Goal: Communication & Community: Answer question/provide support

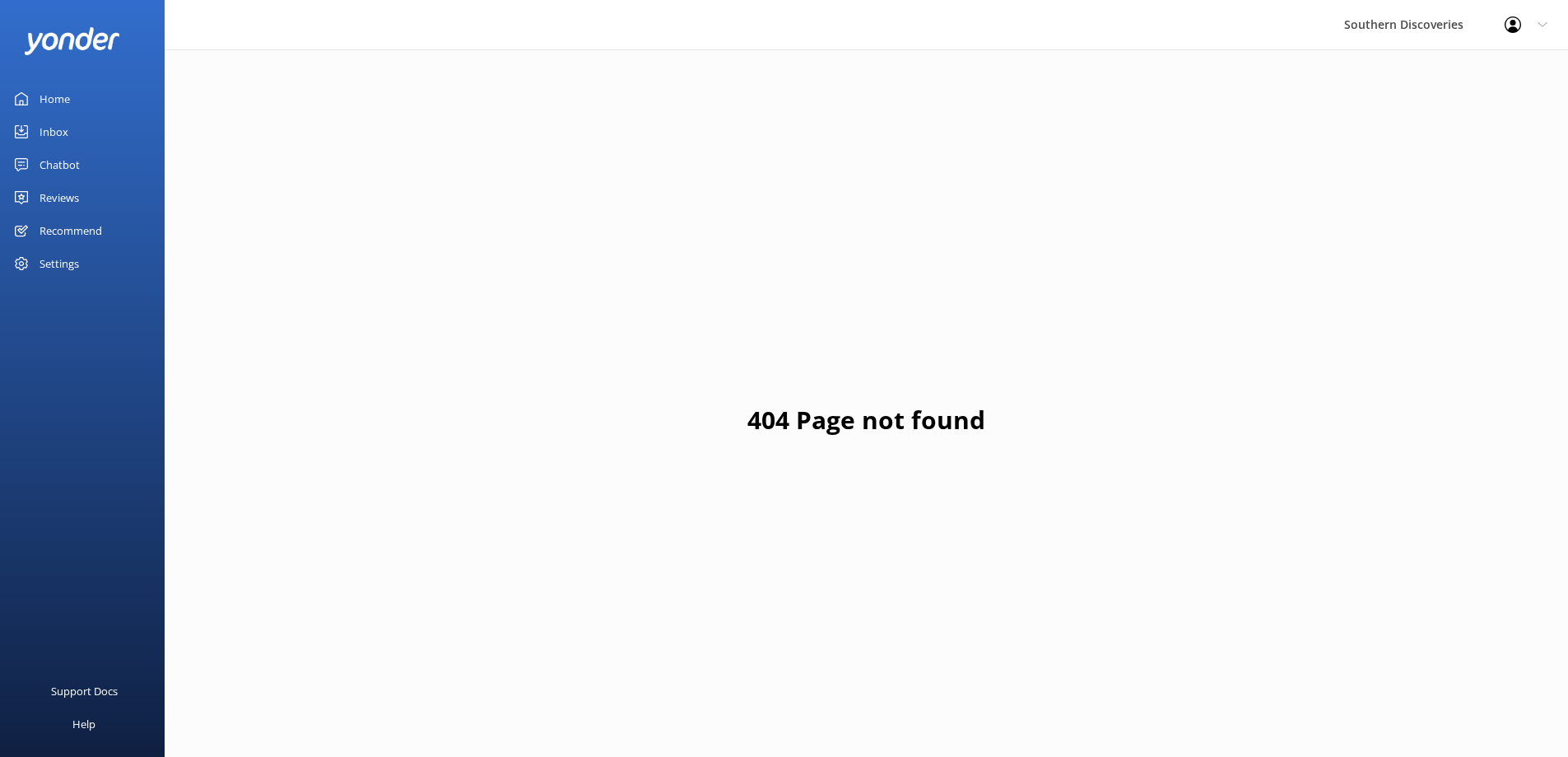
click at [53, 141] on div "Inbox" at bounding box center [53, 132] width 29 height 33
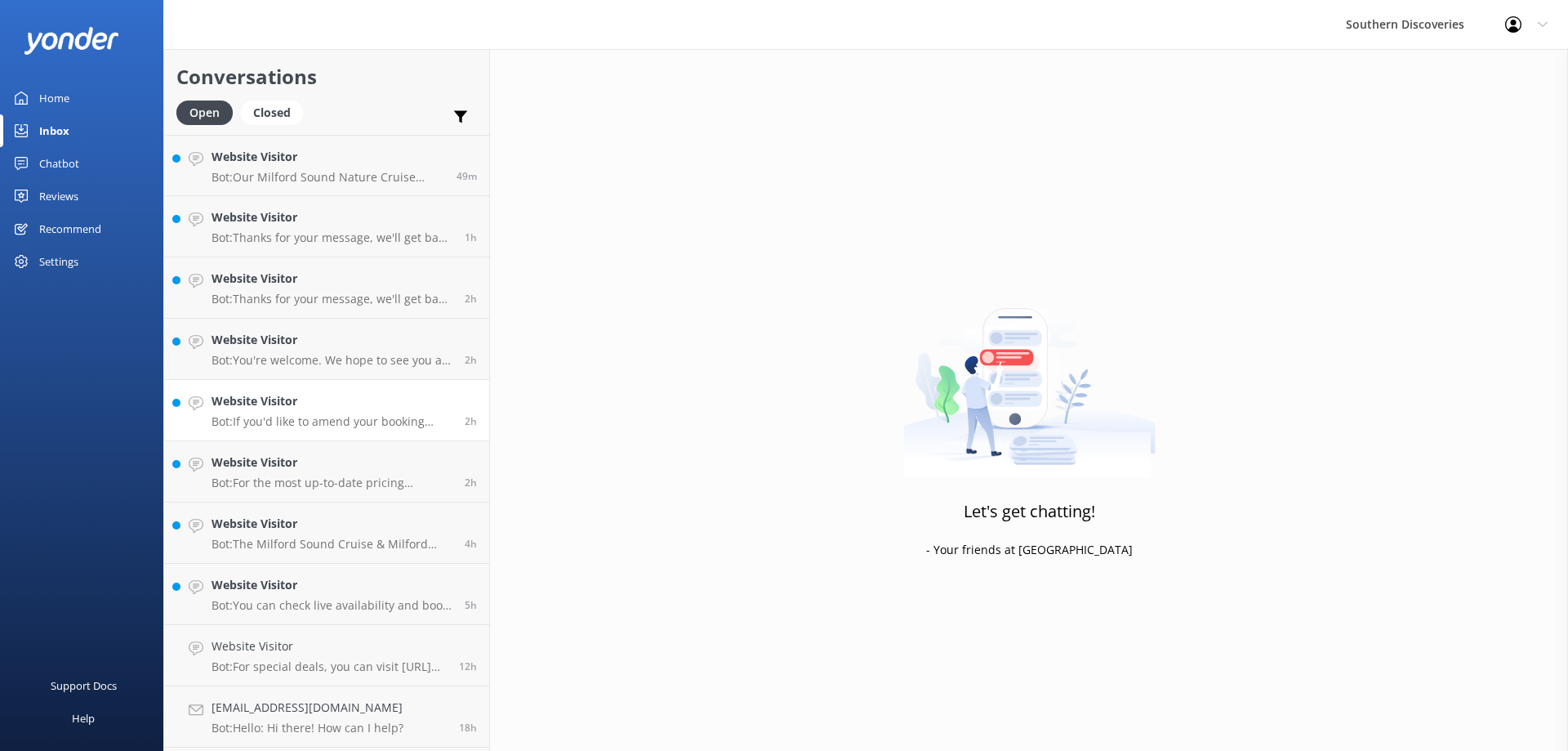
scroll to position [180, 0]
click at [377, 539] on div "[EMAIL_ADDRESS][DOMAIN_NAME] Bot: Hello: Hi there! How can I help?" at bounding box center [307, 535] width 192 height 36
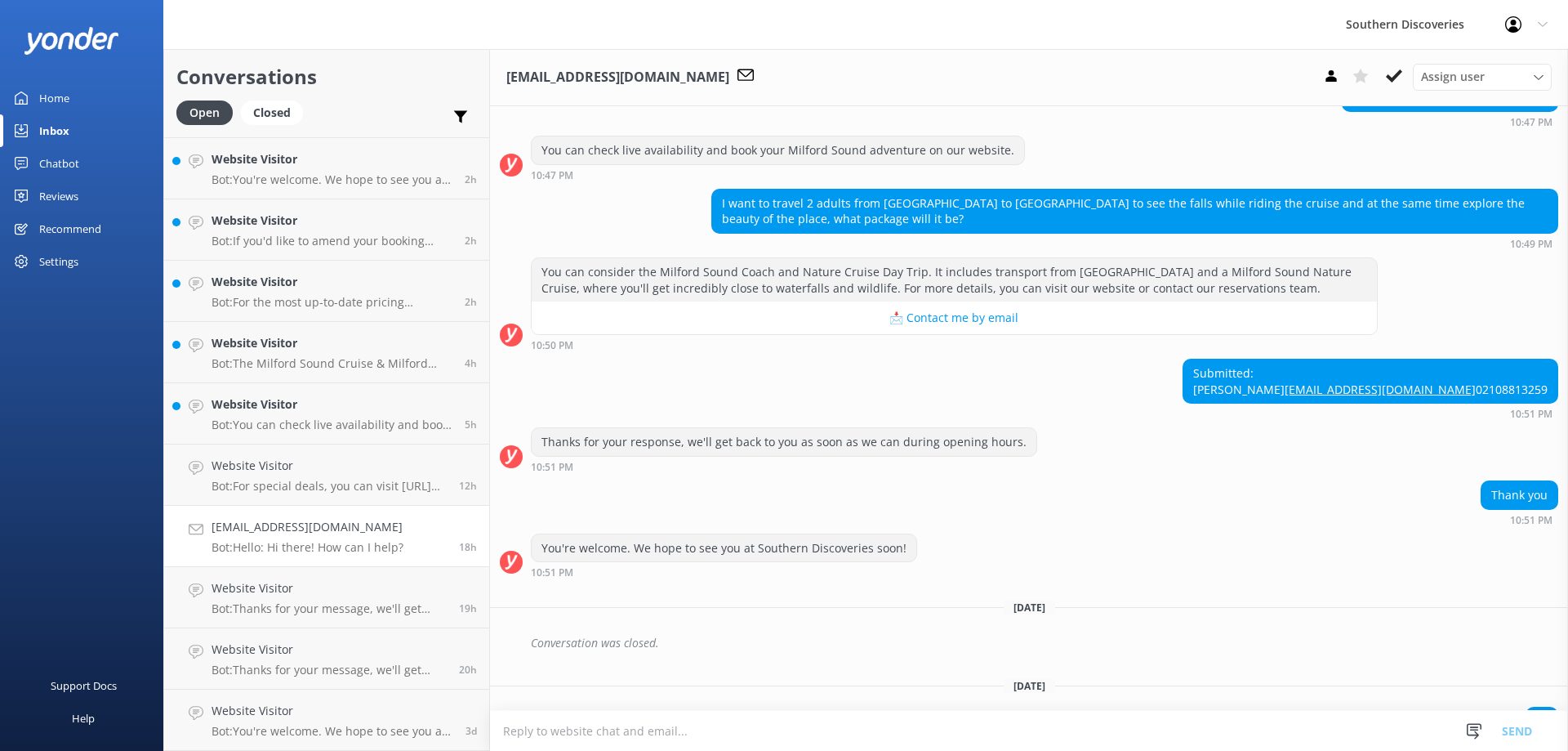
scroll to position [142, 0]
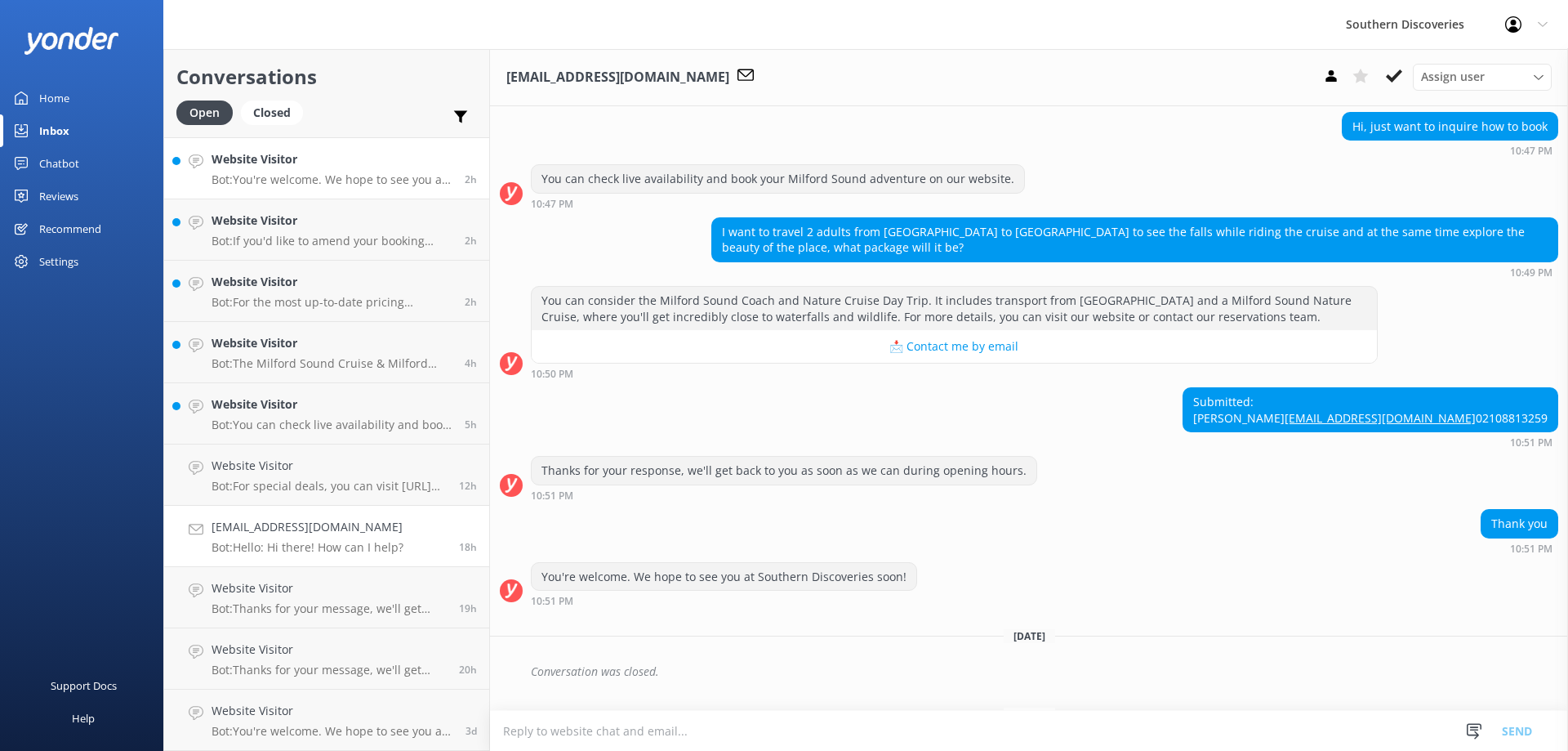
click at [408, 178] on p "Bot: You're welcome. We hope to see you at Southern Discoveries soon!" at bounding box center [331, 179] width 241 height 15
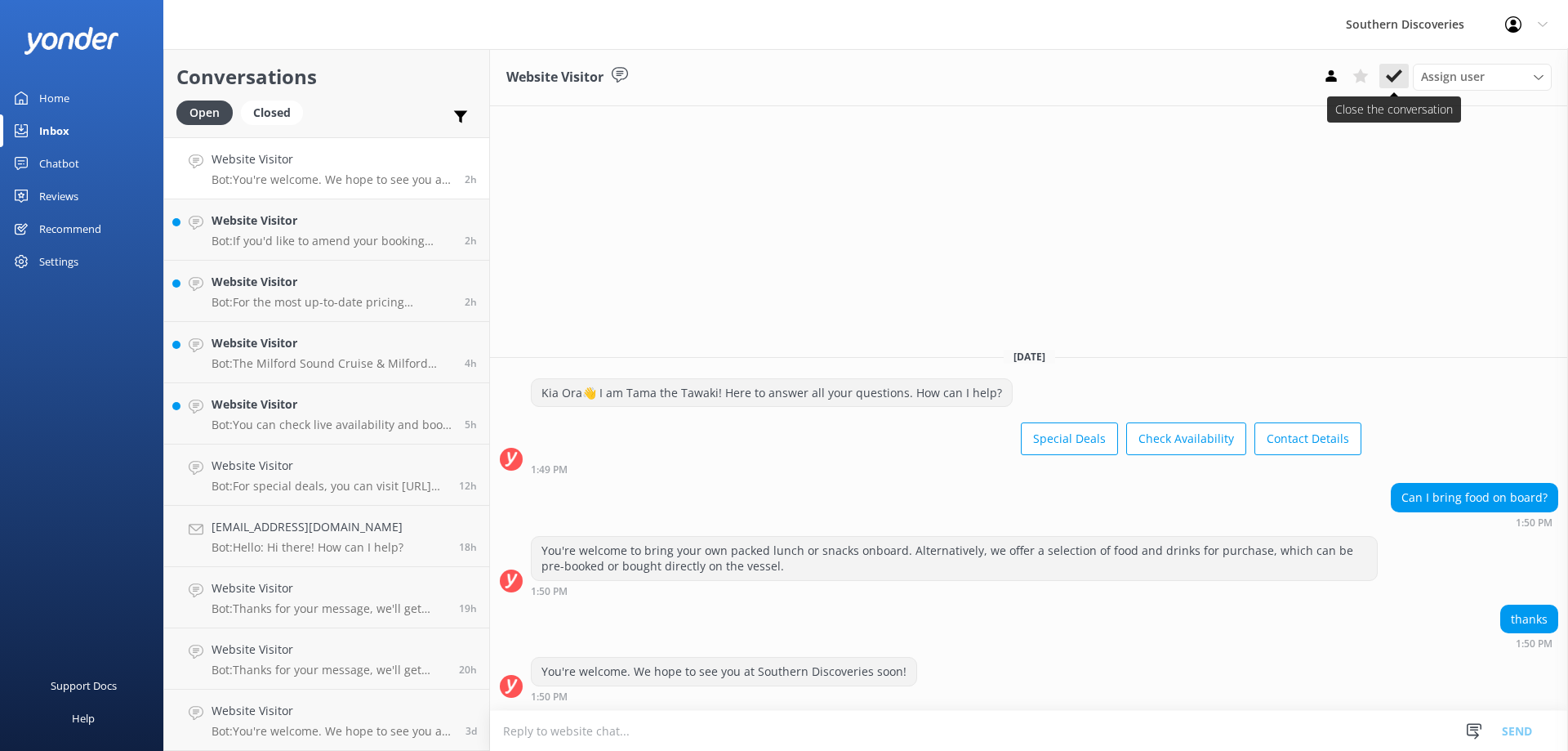
click at [1400, 69] on icon at bounding box center [1394, 76] width 16 height 16
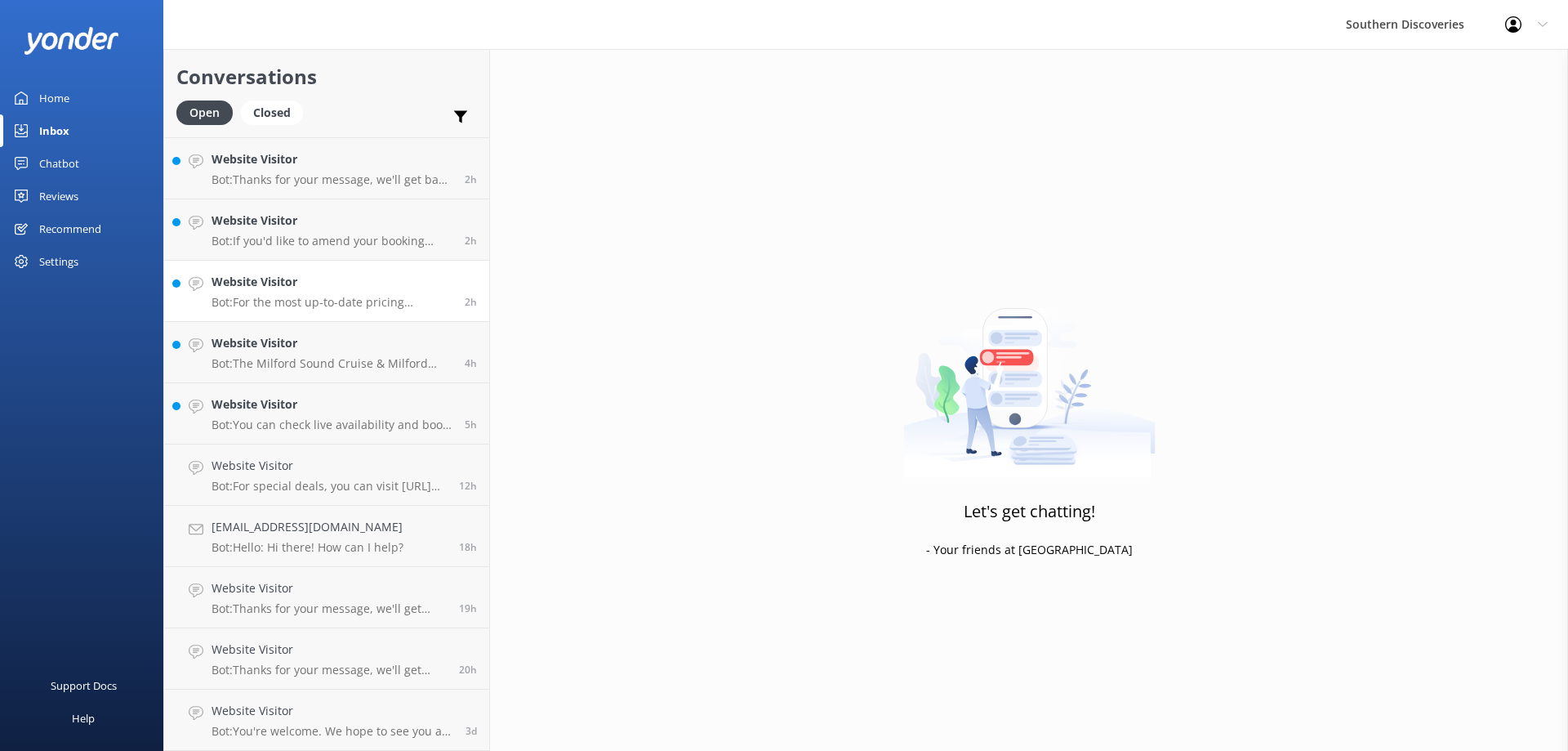
scroll to position [119, 0]
click at [349, 177] on p "Bot: Thanks for your message, we'll get back to you as soon as we can. You're a…" at bounding box center [331, 179] width 241 height 15
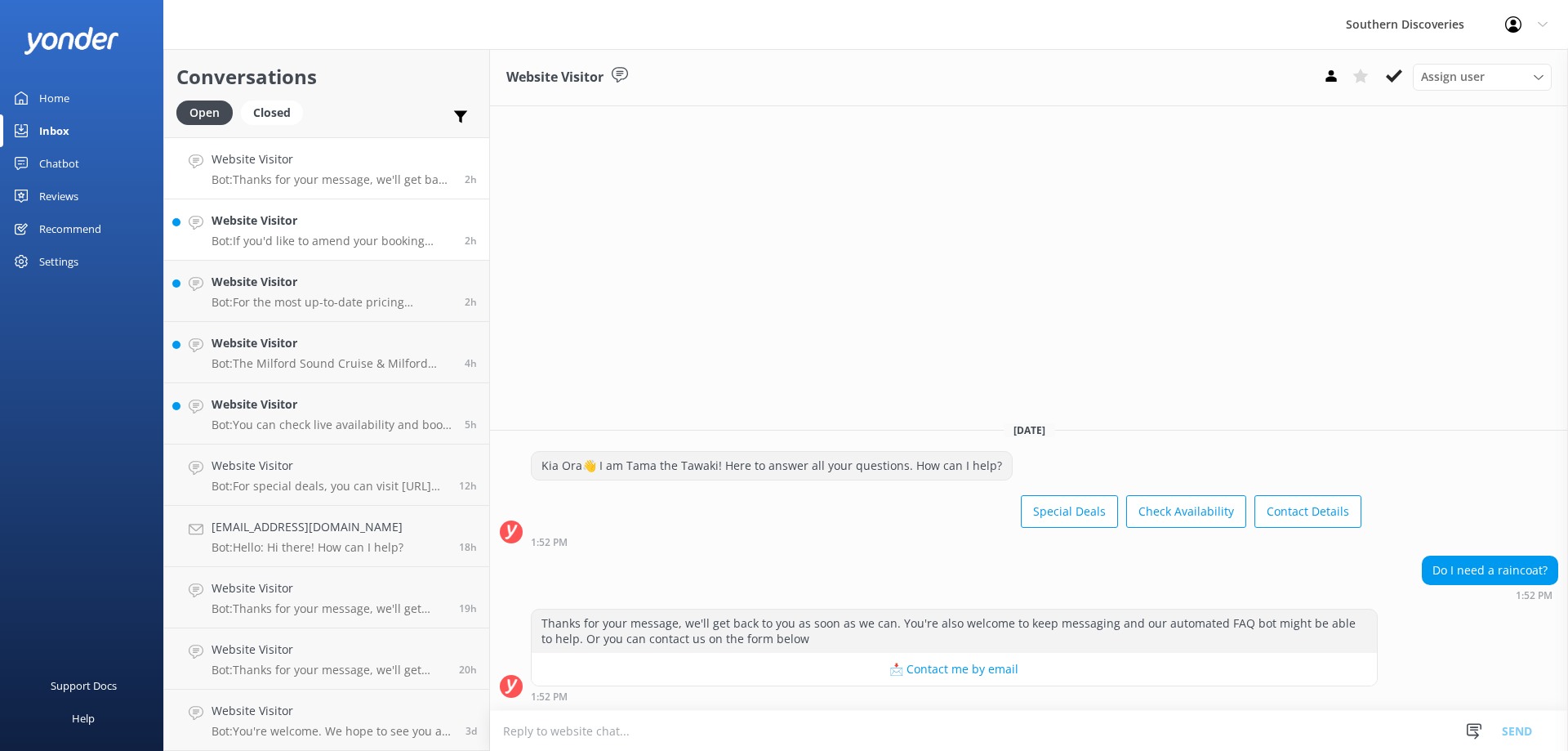
click at [403, 241] on p "Bot: If you'd like to amend your booking itinerary, please contact our reservat…" at bounding box center [331, 241] width 241 height 15
click at [362, 295] on p "Bot: For the most up-to-date pricing information on the Milford Sound Coach & N…" at bounding box center [331, 302] width 241 height 15
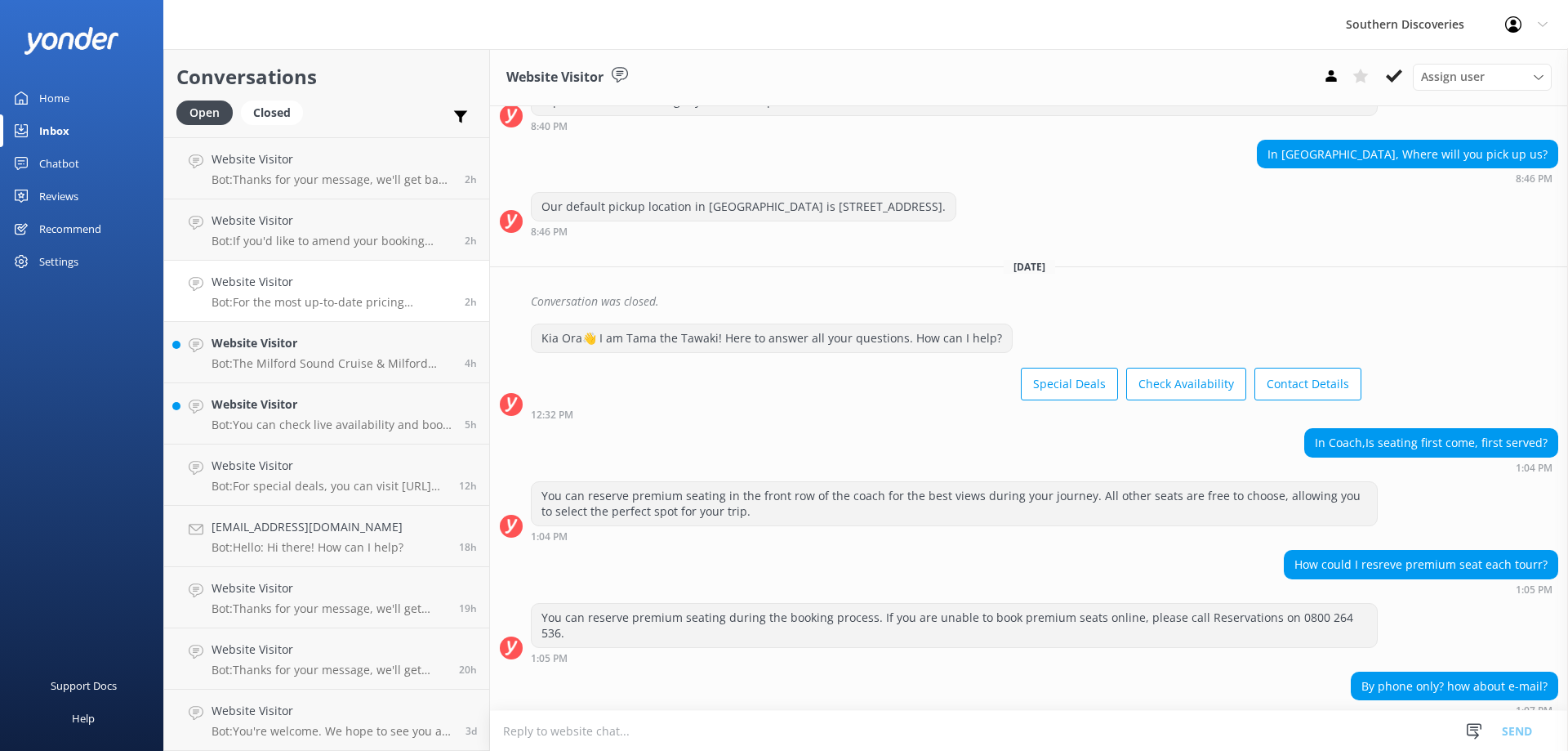
scroll to position [715, 0]
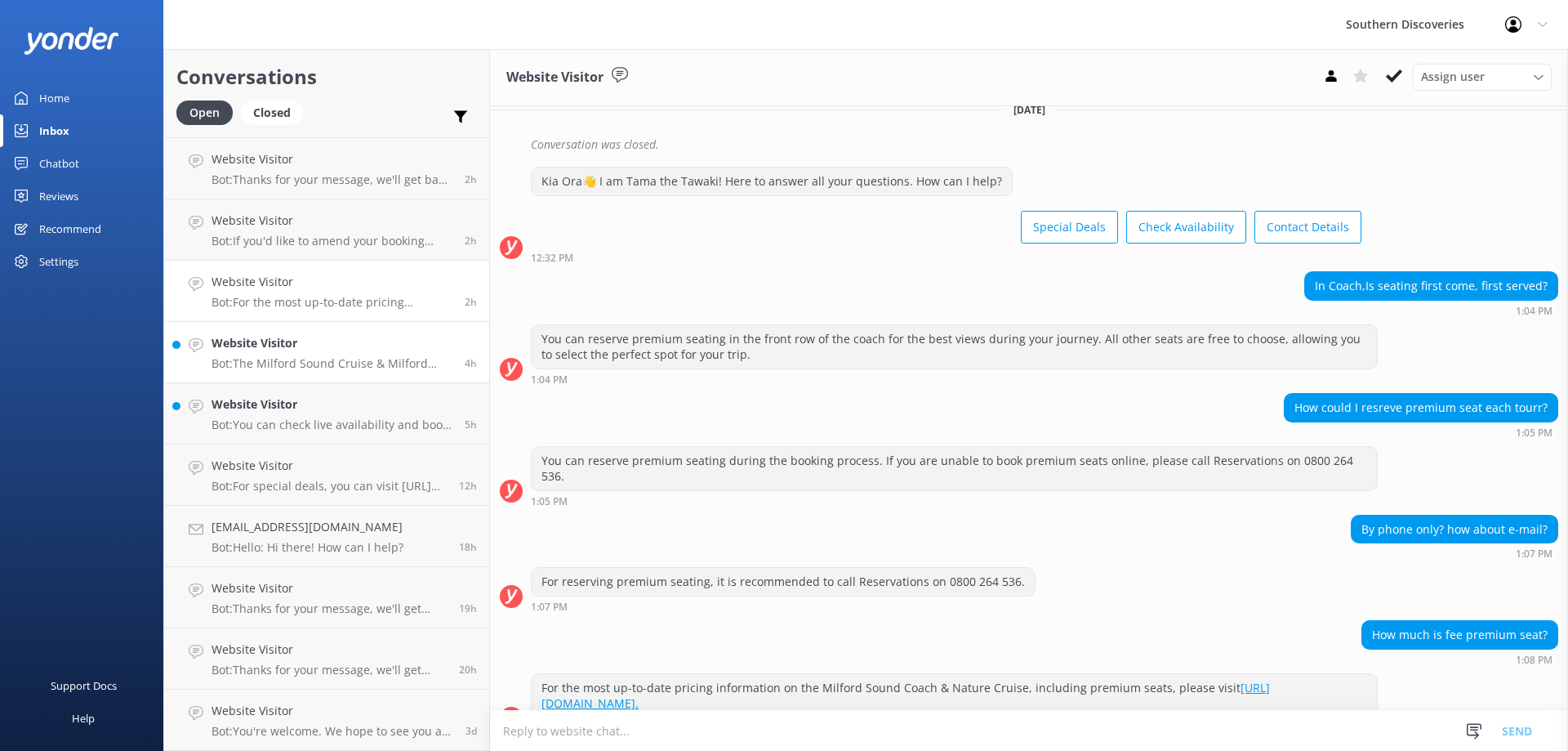
click at [265, 355] on div "Website Visitor Bot: The Milford Sound Cruise & Milford Track Day Walk package …" at bounding box center [331, 351] width 241 height 36
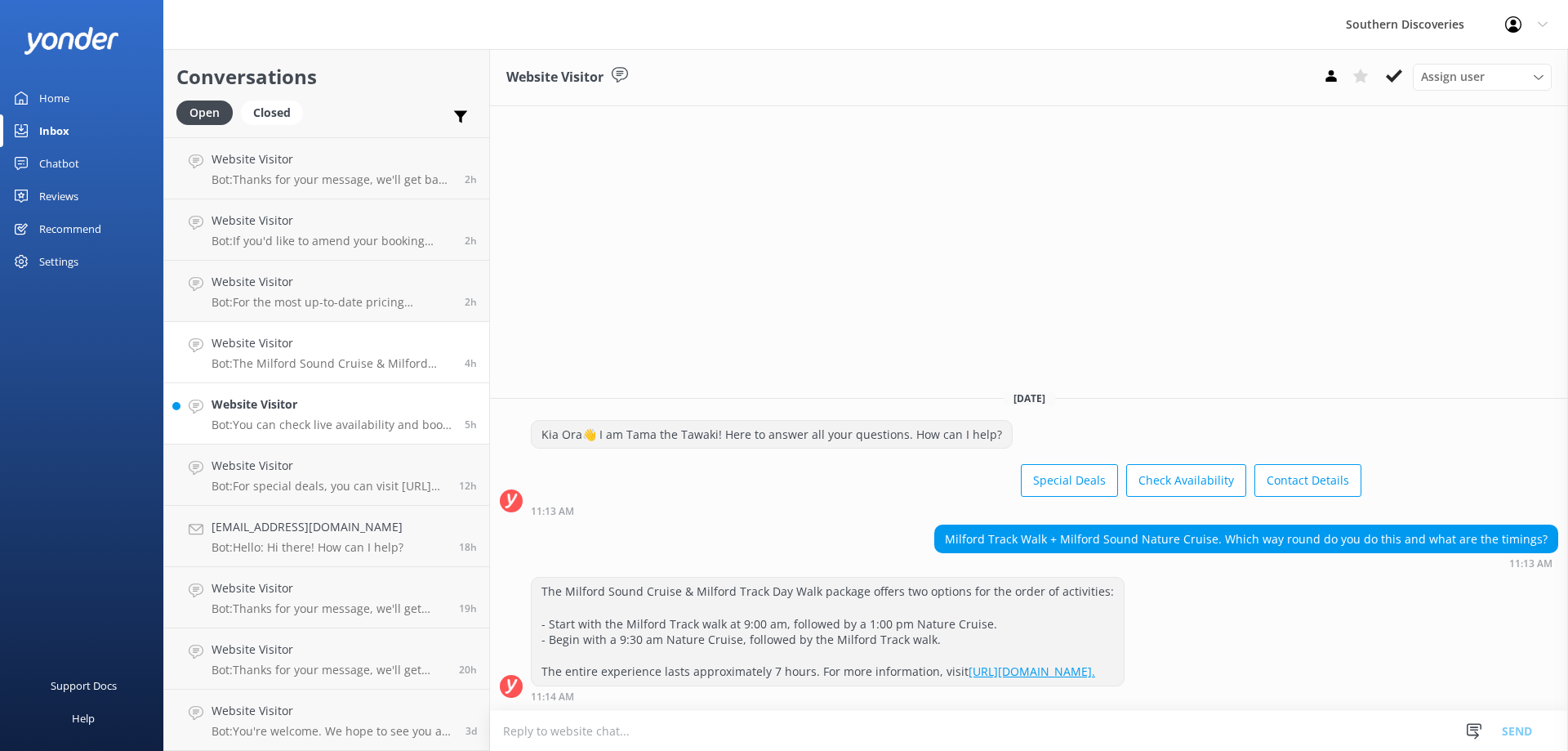
click at [283, 408] on h4 "Website Visitor" at bounding box center [331, 404] width 241 height 18
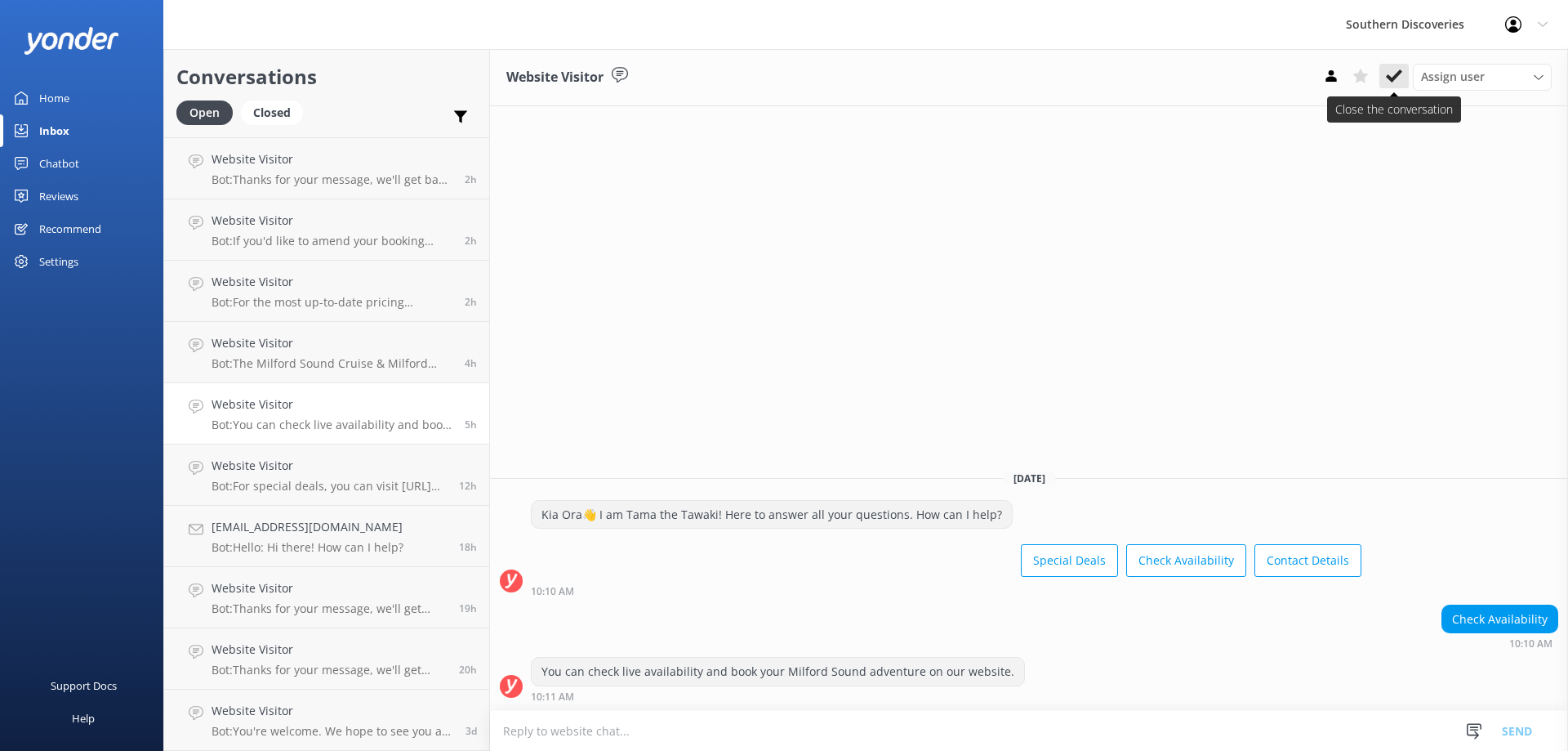
click at [1391, 69] on icon at bounding box center [1394, 76] width 16 height 16
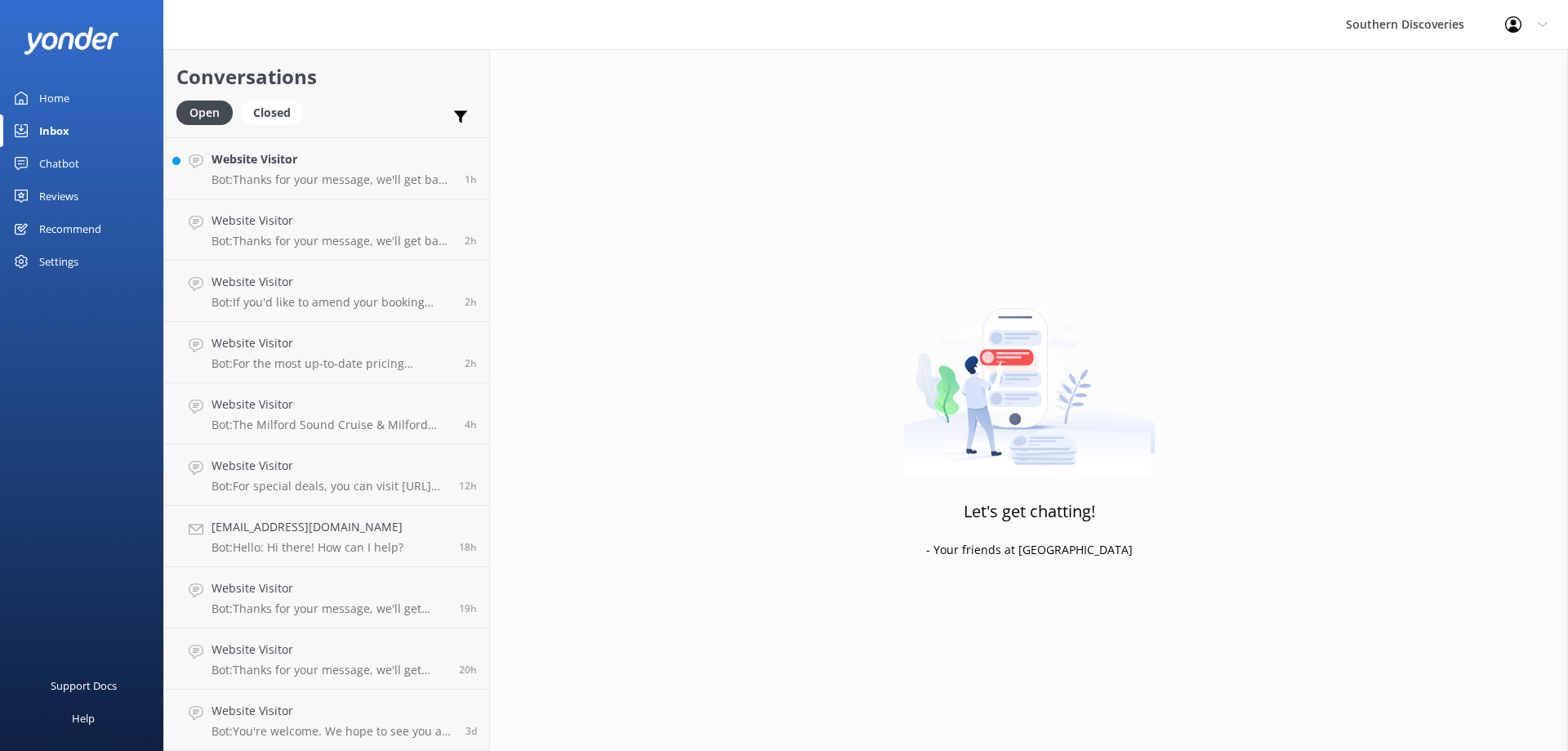
scroll to position [58, 0]
click at [347, 644] on h4 "Website Visitor" at bounding box center [328, 649] width 235 height 18
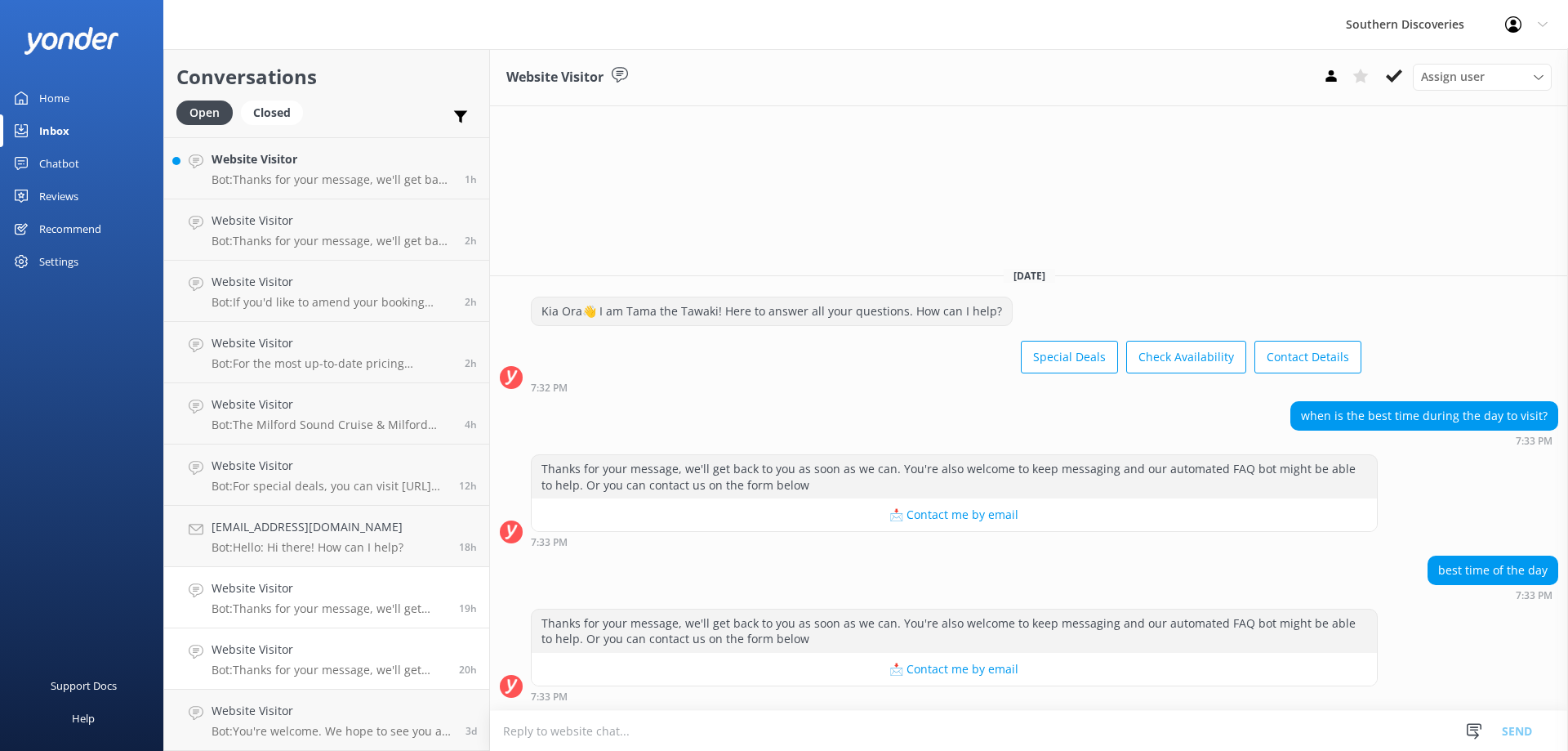
click at [381, 598] on div "Website Visitor Bot: Thanks for your message, we'll get back to you as soon as …" at bounding box center [328, 596] width 235 height 36
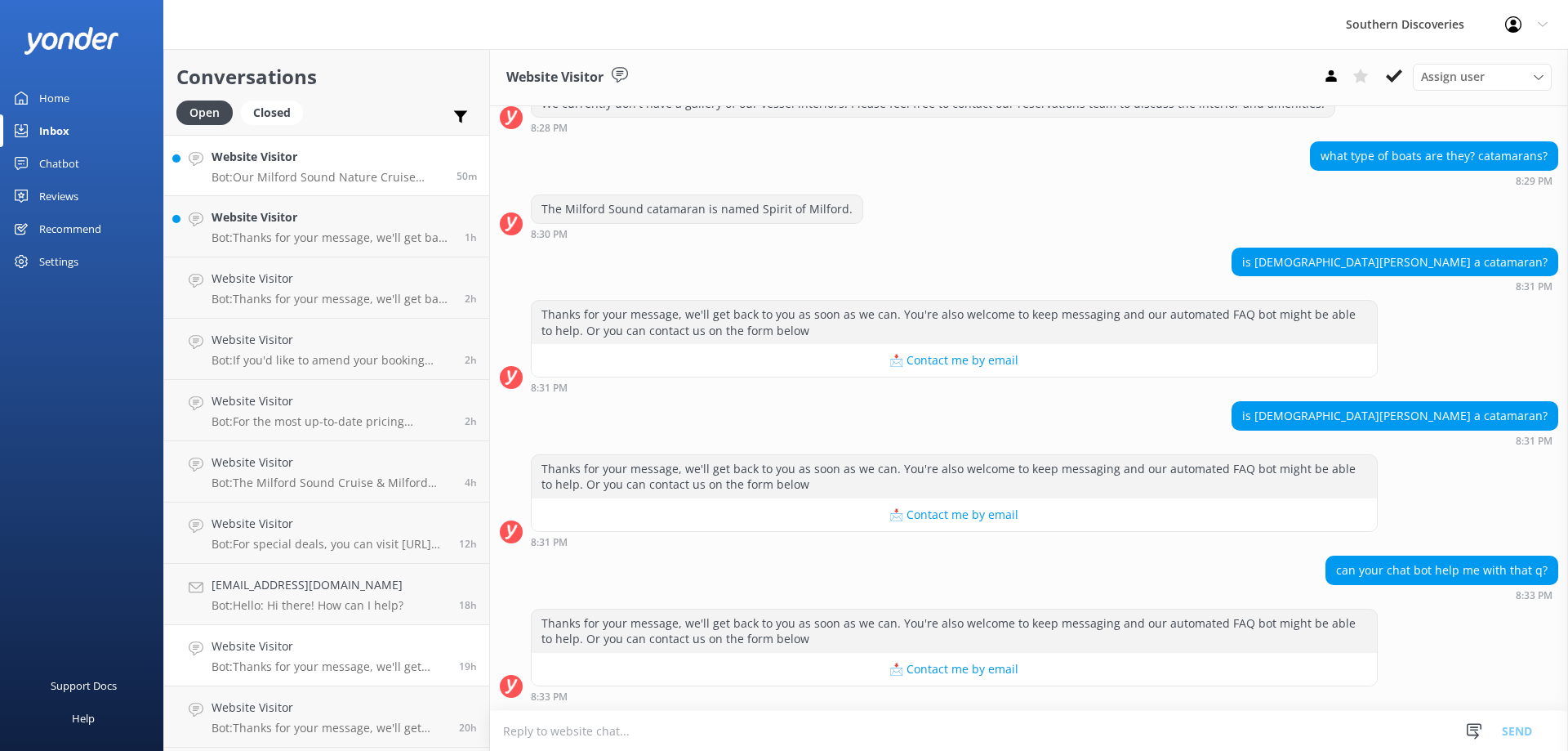
click at [353, 178] on p "Bot: Our Milford Sound Nature Cruise offers a 'To Kai' Buffet with fresh season…" at bounding box center [328, 177] width 232 height 15
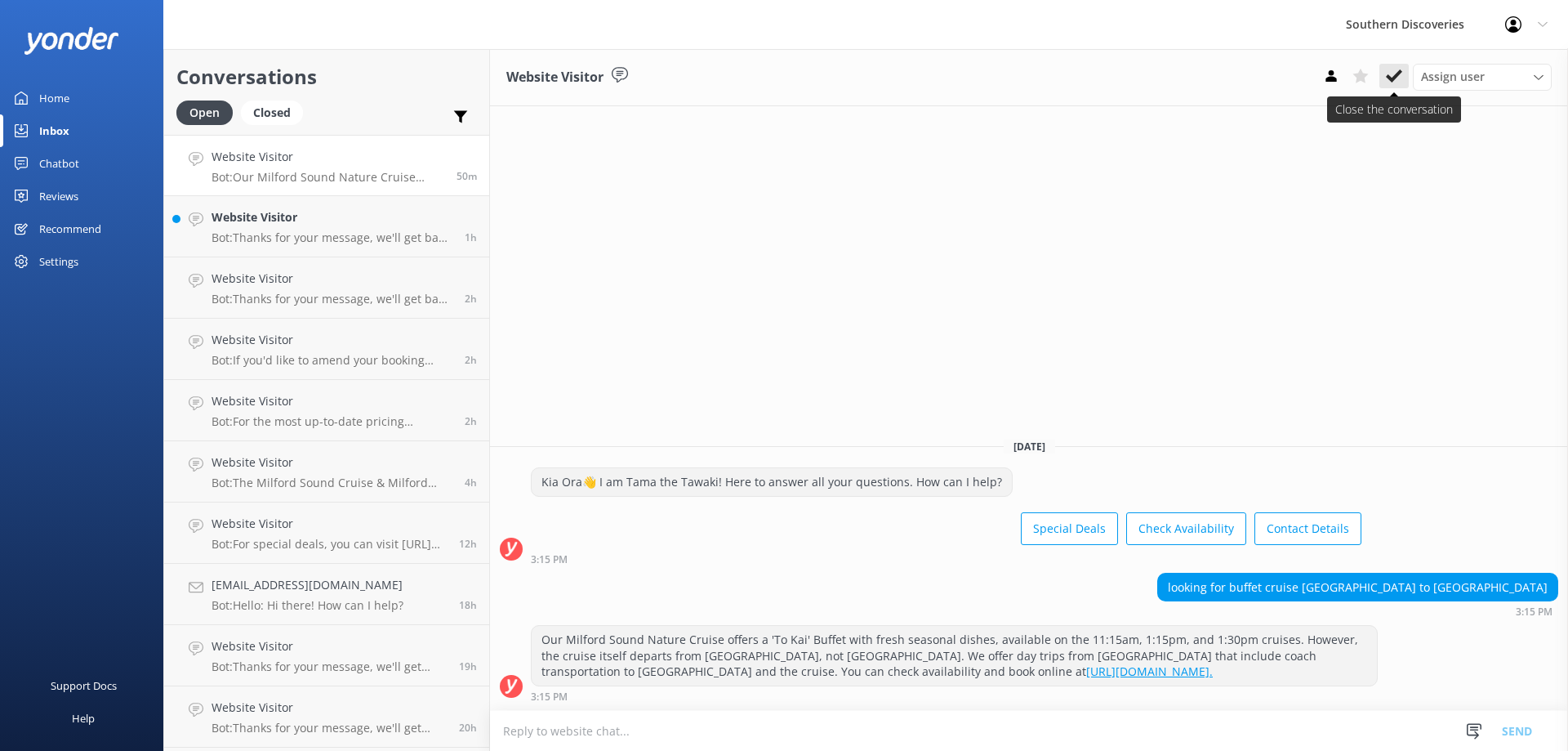
click at [1384, 70] on button at bounding box center [1394, 76] width 29 height 25
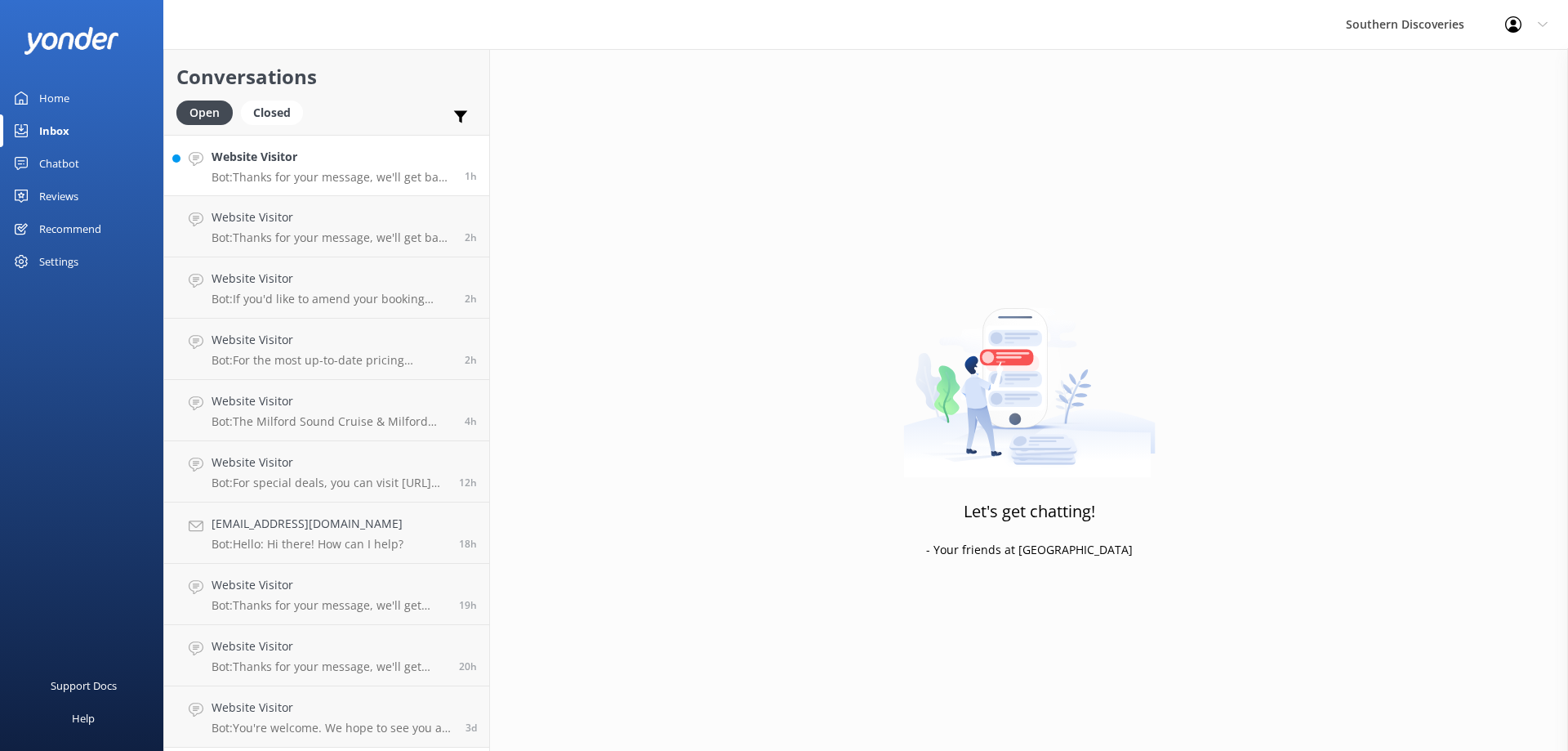
click at [324, 181] on p "Bot: Thanks for your message, we'll get back to you as soon as we can. You're a…" at bounding box center [331, 177] width 241 height 15
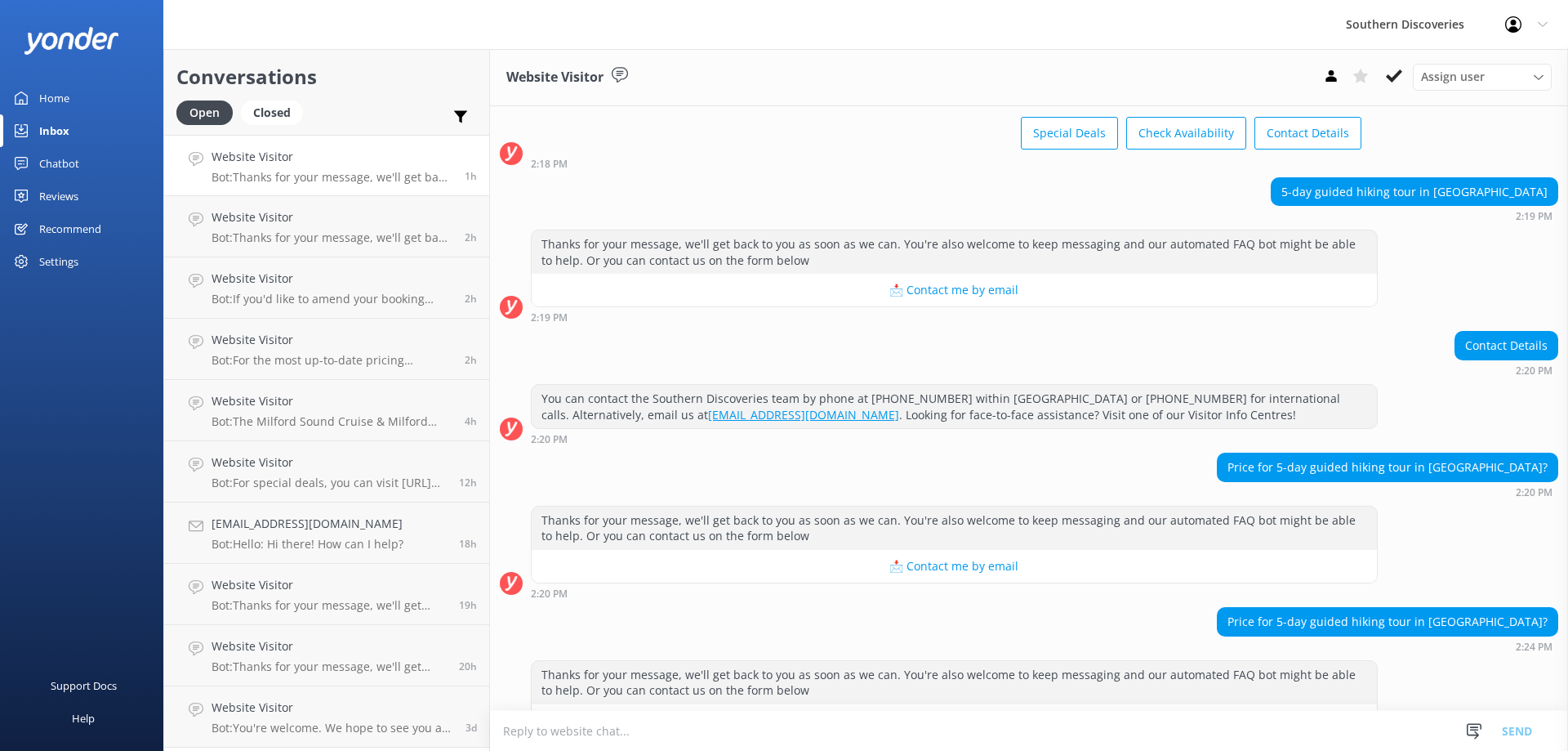
scroll to position [128, 0]
